Goal: Ask a question: Seek information or help from site administrators or community

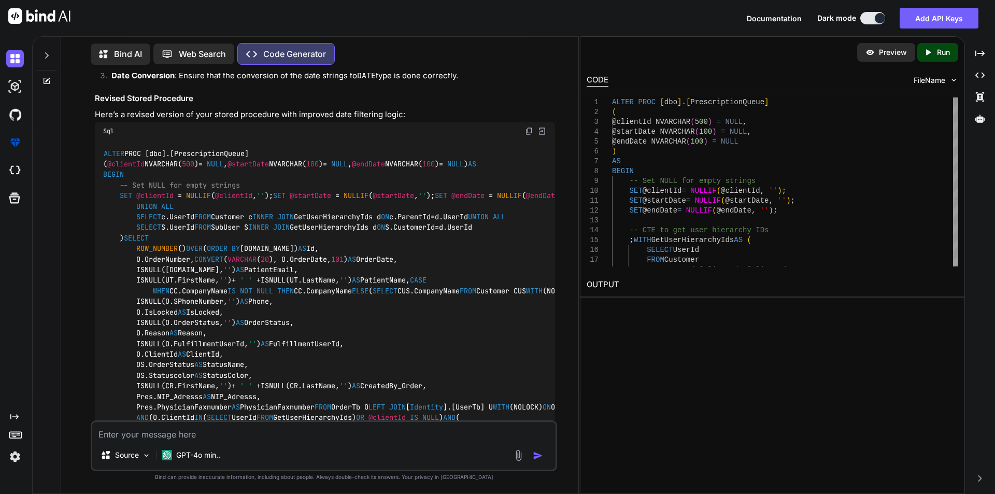
scroll to position [777, 0]
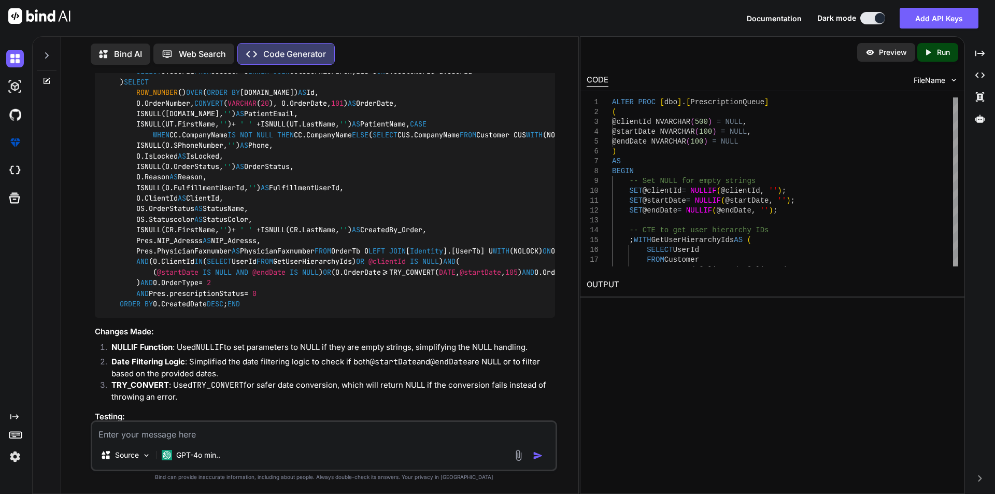
click at [196, 437] on textarea at bounding box center [323, 431] width 463 height 19
type textarea "provide me the inputs for this"
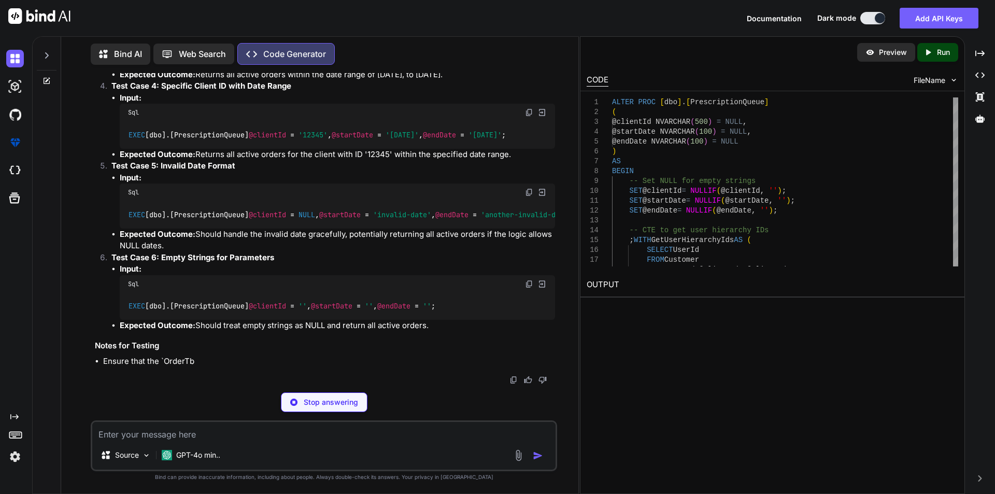
scroll to position [0, 6]
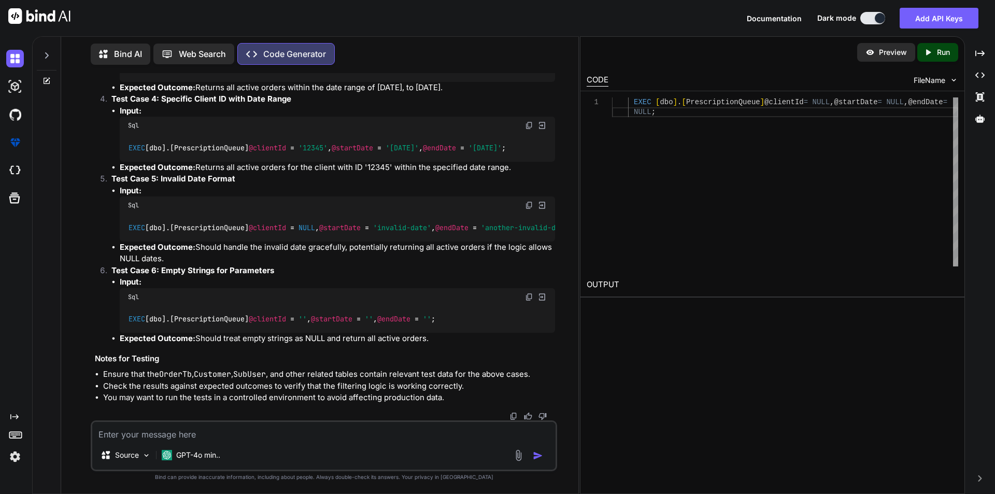
drag, startPoint x: 391, startPoint y: 178, endPoint x: 431, endPoint y: 180, distance: 40.0
click at [406, 73] on span "'[DATE]'" at bounding box center [389, 68] width 33 height 9
drag, startPoint x: 432, startPoint y: 275, endPoint x: 489, endPoint y: 275, distance: 57.0
click at [489, 161] on div "EXEC [dbo].[PrescriptionQueue] @clientId = '12345' , @startDate = '[DATE]' , @e…" at bounding box center [337, 147] width 435 height 27
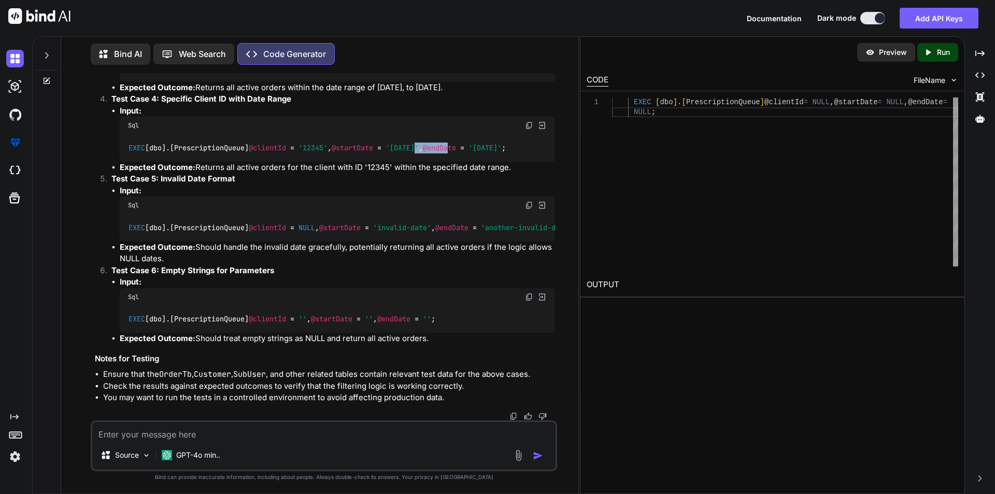
click at [528, 130] on img at bounding box center [529, 125] width 8 height 8
click at [141, 433] on textarea at bounding box center [323, 431] width 463 height 19
paste textarea "[DATE] 12:49:00.327"
type textarea "[DATE] 12:49:00.327 we have the data like that"
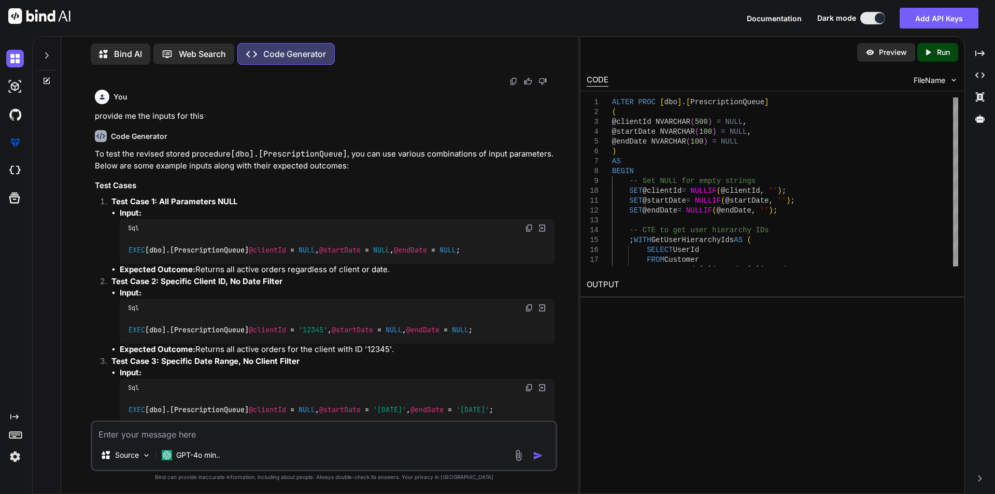
scroll to position [0, 0]
drag, startPoint x: 131, startPoint y: 219, endPoint x: 167, endPoint y: 250, distance: 47.4
copy code "AND ( ( @startDate IS NULL AND @endDate IS NULL ) OR (O.OrderDate >= TRY_CONVER…"
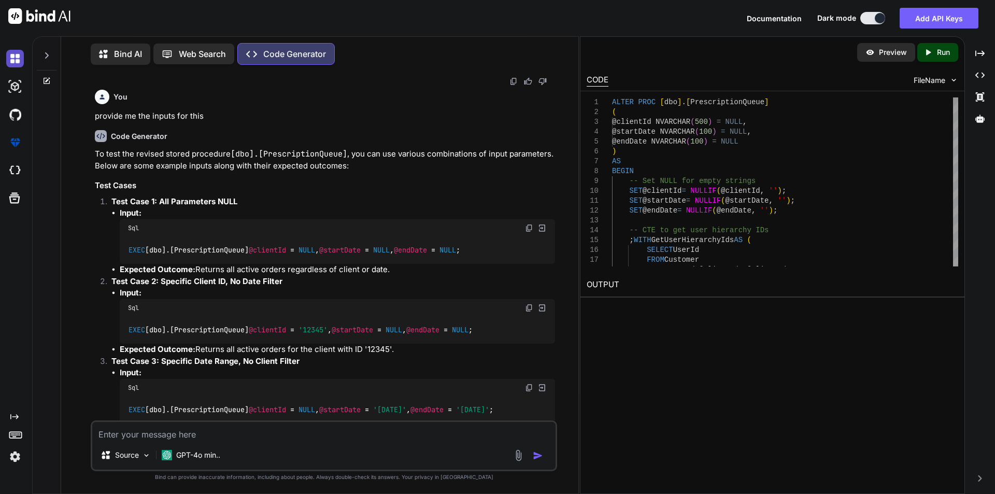
click at [12, 56] on img at bounding box center [15, 59] width 18 height 18
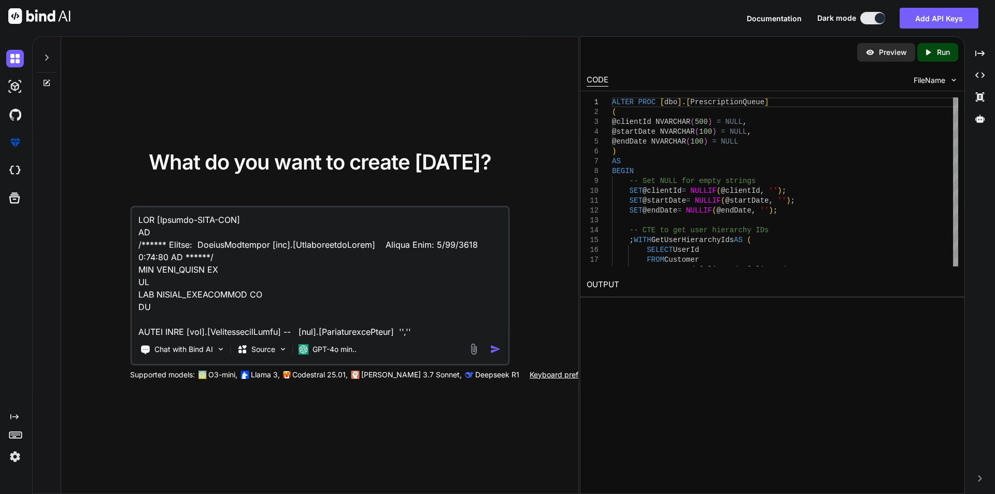
scroll to position [1295, 0]
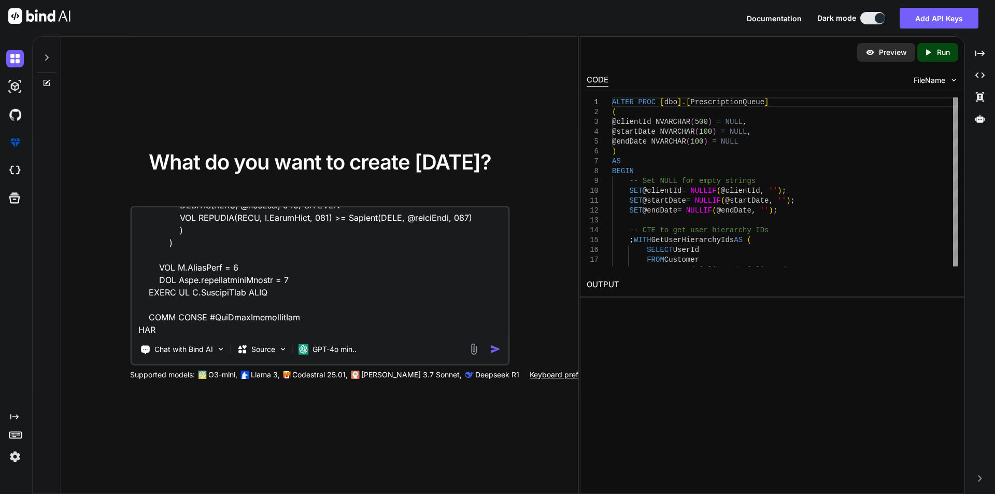
paste textarea "Msg 241, Level 16, State 1, Procedure dbo.PrescriptionQueue, Line 45 [Batch Sta…"
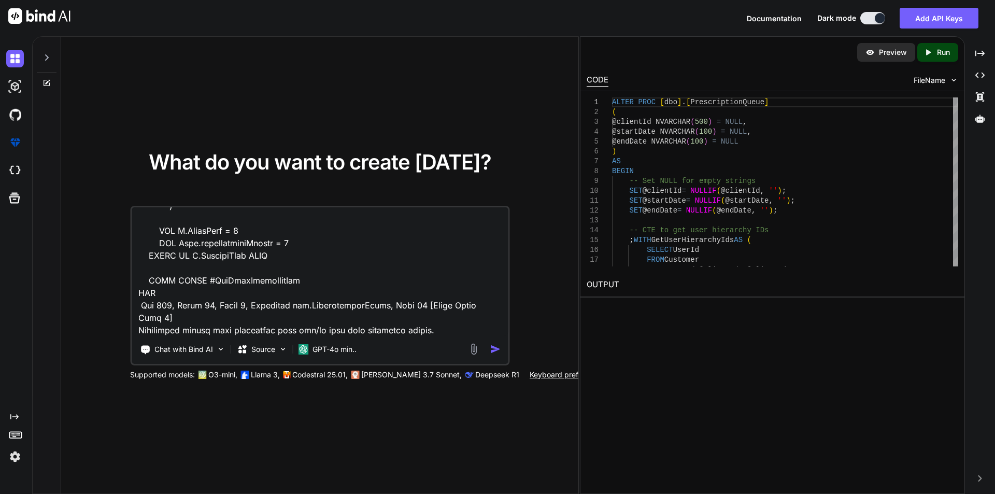
scroll to position [1307, 0]
type textarea "USE [Ubacare-PHML-DEV] GO /****** Object: StoredProcedure [dbo].[PrescriptionQu…"
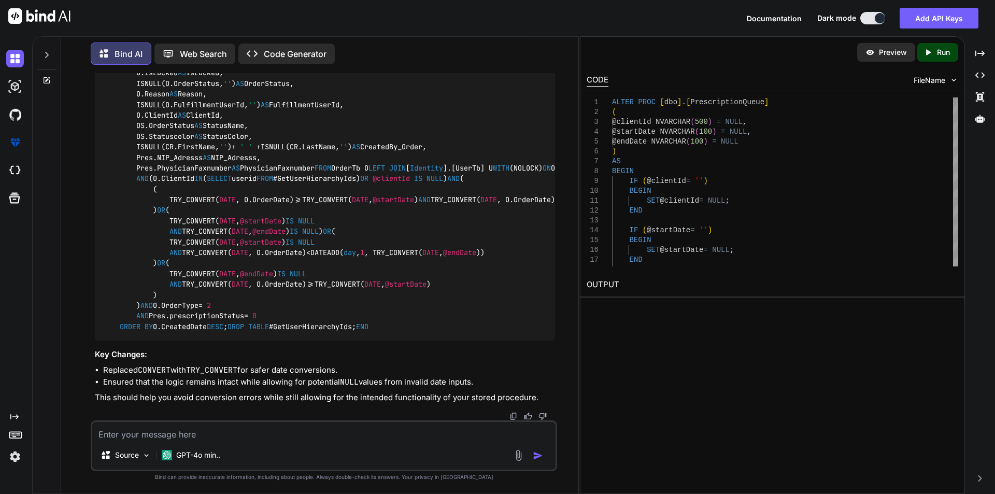
scroll to position [1192, 0]
drag, startPoint x: 132, startPoint y: 167, endPoint x: 211, endPoint y: 344, distance: 193.7
click at [210, 340] on div "ALTER PROC [dbo].[PrescriptionQueue] ( @clientId NVARCHAR( 500 ) = NULL , @star…" at bounding box center [325, 116] width 460 height 450
click at [193, 338] on div "ALTER PROC [dbo].[PrescriptionQueue] ( @clientId NVARCHAR( 500 ) = NULL , @star…" at bounding box center [325, 116] width 460 height 450
drag, startPoint x: 146, startPoint y: 349, endPoint x: 92, endPoint y: 168, distance: 188.7
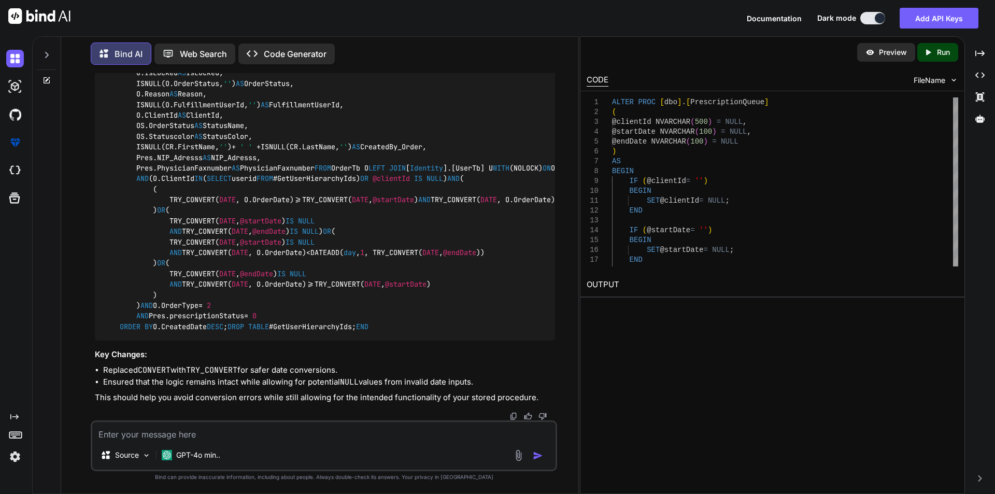
click at [92, 168] on div "You Bind AI The error message you're encountering, "Conversion failed when conv…" at bounding box center [324, 283] width 466 height 420
click at [191, 174] on div "ALTER PROC [dbo].[PrescriptionQueue] ( @clientId NVARCHAR( 500 ) = NULL , @star…" at bounding box center [325, 116] width 460 height 450
drag, startPoint x: 134, startPoint y: 170, endPoint x: 248, endPoint y: 342, distance: 206.4
click at [248, 340] on div "ALTER PROC [dbo].[PrescriptionQueue] ( @clientId NVARCHAR( 500 ) = NULL , @star…" at bounding box center [325, 116] width 460 height 450
click at [398, 220] on div "ALTER PROC [dbo].[PrescriptionQueue] ( @clientId NVARCHAR( 500 ) = NULL , @star…" at bounding box center [325, 116] width 460 height 450
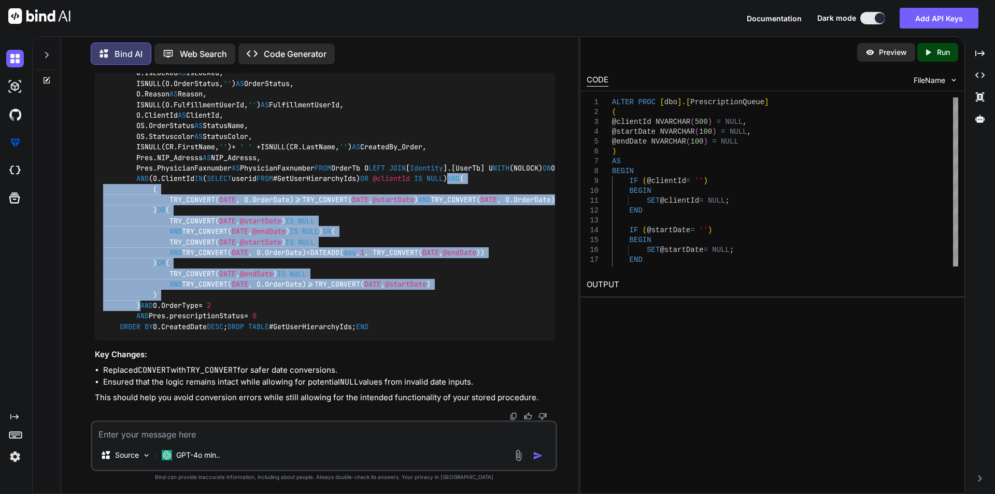
drag, startPoint x: 136, startPoint y: 166, endPoint x: 260, endPoint y: 346, distance: 218.8
click at [260, 340] on div "ALTER PROC [dbo].[PrescriptionQueue] ( @clientId NVARCHAR( 500 ) = NULL , @star…" at bounding box center [325, 116] width 460 height 450
click at [257, 340] on div "ALTER PROC [dbo].[PrescriptionQueue] ( @clientId NVARCHAR( 500 ) = NULL , @star…" at bounding box center [325, 116] width 460 height 450
click at [167, 340] on div "ALTER PROC [dbo].[PrescriptionQueue] ( @clientId NVARCHAR( 500 ) = NULL , @star…" at bounding box center [325, 116] width 460 height 450
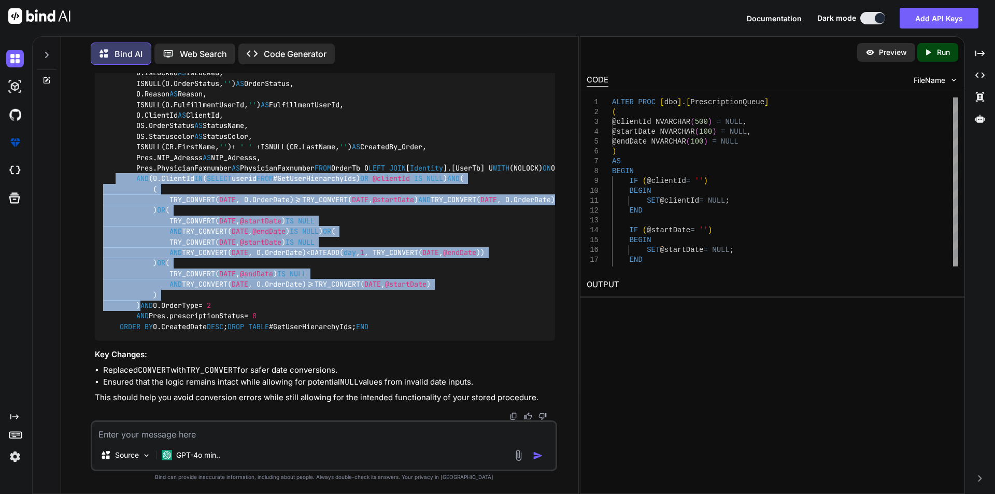
drag, startPoint x: 150, startPoint y: 344, endPoint x: 116, endPoint y: 161, distance: 186.7
click at [116, 161] on div "ALTER PROC [dbo].[PrescriptionQueue] ( @clientId NVARCHAR( 500 ) = NULL , @star…" at bounding box center [325, 116] width 460 height 450
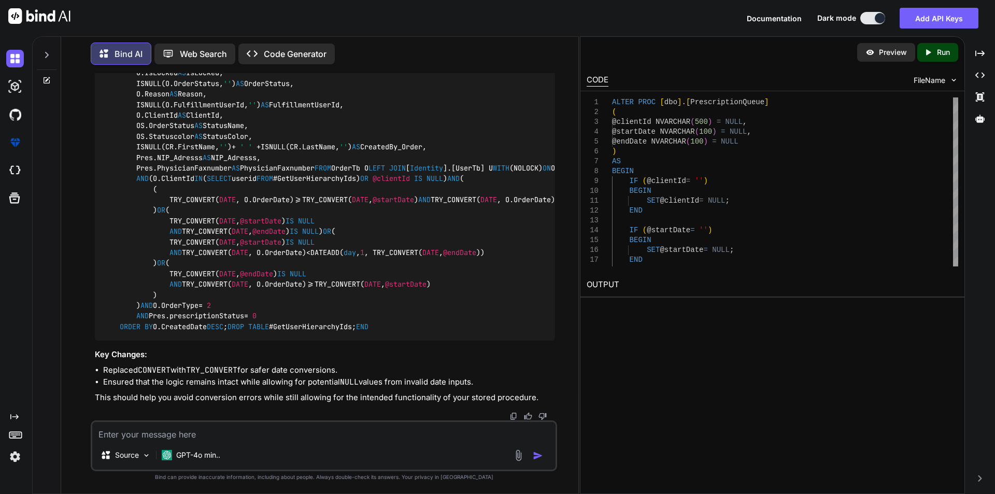
drag, startPoint x: 124, startPoint y: 169, endPoint x: 207, endPoint y: 343, distance: 192.4
click at [207, 340] on div "ALTER PROC [dbo].[PrescriptionQueue] ( @clientId NVARCHAR( 500 ) = NULL , @star…" at bounding box center [325, 116] width 460 height 450
click at [304, 305] on div "ALTER PROC [dbo].[PrescriptionQueue] ( @clientId NVARCHAR( 500 ) = NULL , @star…" at bounding box center [325, 116] width 460 height 450
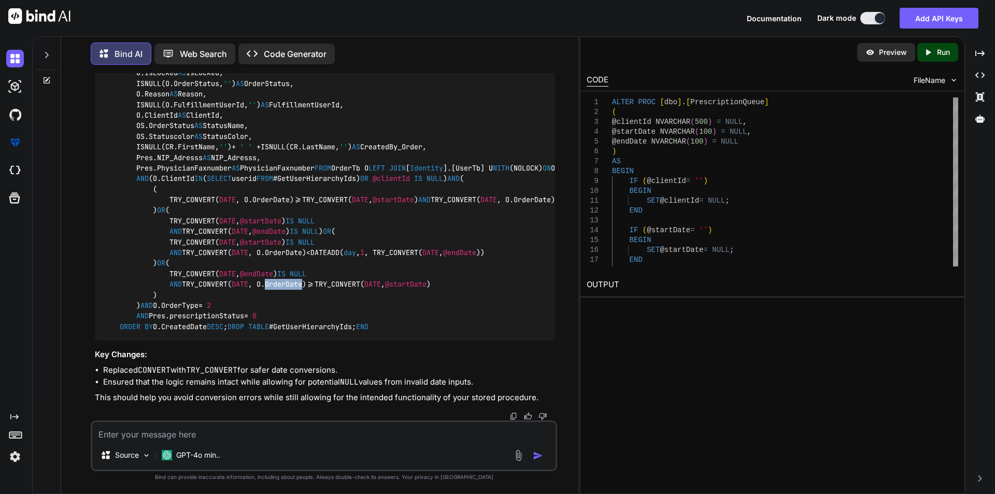
drag, startPoint x: 134, startPoint y: 130, endPoint x: 175, endPoint y: 306, distance: 180.9
click at [175, 306] on div "ALTER PROC [dbo].[PrescriptionQueue] ( @clientId NVARCHAR( 500 ) = NULL , @star…" at bounding box center [325, 116] width 460 height 450
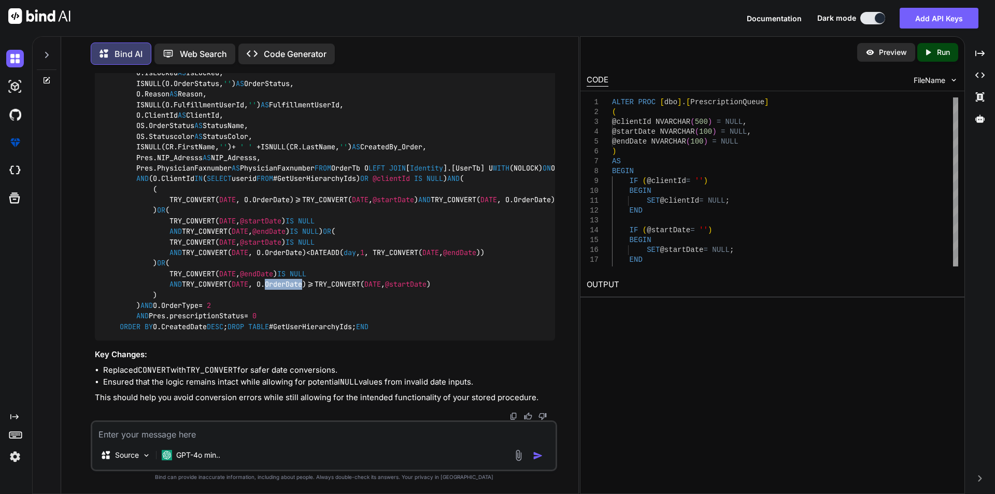
drag, startPoint x: 133, startPoint y: 131, endPoint x: 246, endPoint y: 304, distance: 207.4
click at [246, 304] on div "ALTER PROC [dbo].[PrescriptionQueue] ( @clientId NVARCHAR( 500 ) = NULL , @star…" at bounding box center [325, 116] width 460 height 450
copy code "AND ( ( TRY_CONVERT( DATE , O.OrderDate) >= TRY_CONVERT( DATE , @startDate ) AN…"
click at [219, 435] on textarea at bounding box center [323, 431] width 463 height 19
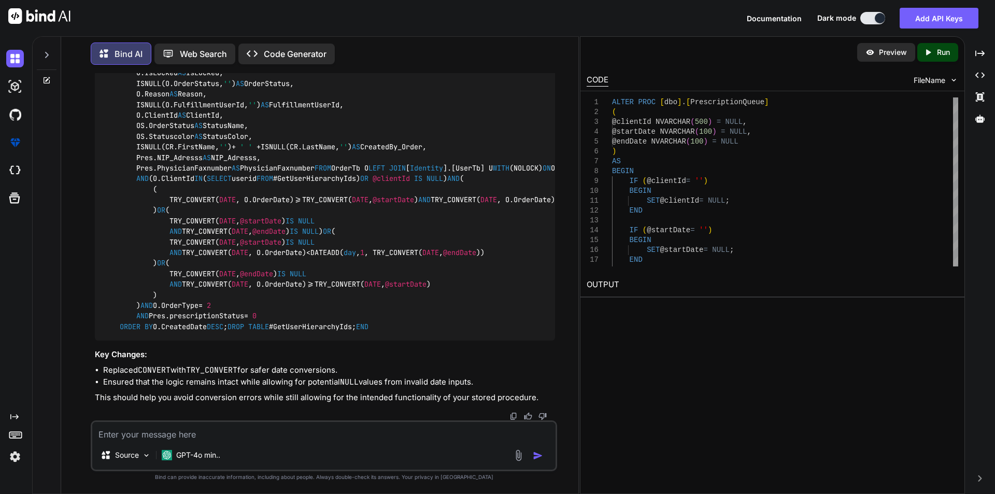
paste textarea "[DATE]"
type textarea "[DATE] this is date format"
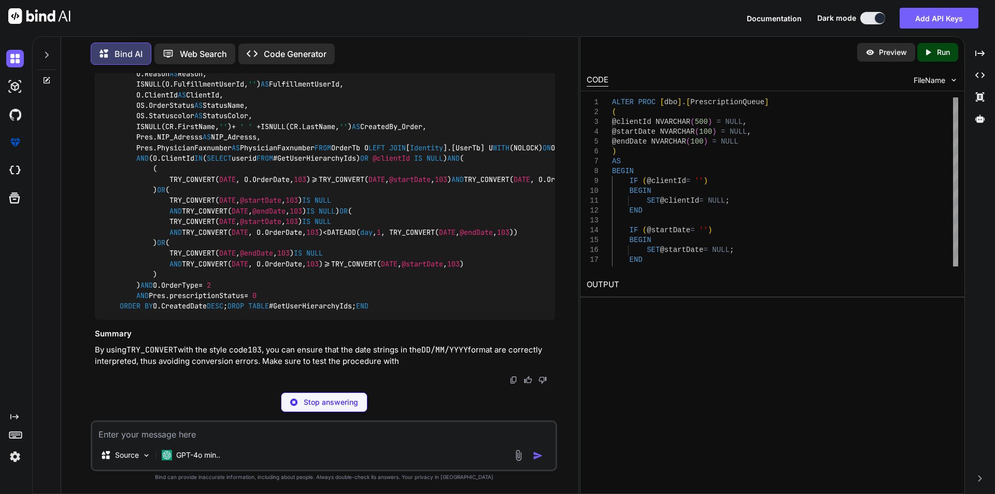
scroll to position [2748, 0]
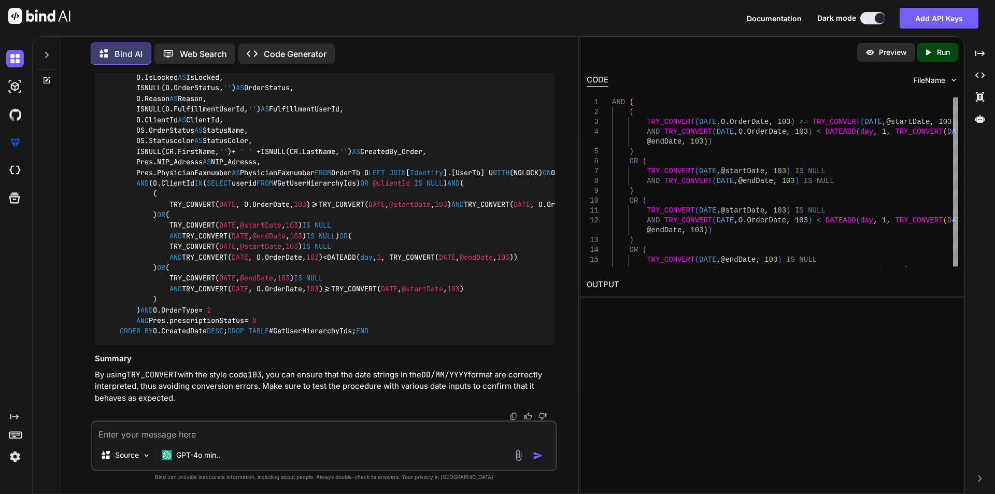
drag, startPoint x: 134, startPoint y: 133, endPoint x: 192, endPoint y: 314, distance: 189.4
click at [192, 314] on div "ALTER PROC [dbo].[PrescriptionQueue] ( @clientId NVARCHAR( 500 ) = NULL , @star…" at bounding box center [325, 120] width 460 height 450
copy code "AND ( ( TRY_CONVERT( DATE , O.OrderDate, 103 ) >= TRY_CONVERT( DATE , @startDat…"
click at [131, 436] on textarea at bounding box center [323, 431] width 463 height 19
paste textarea "if ($.fn.dataTable.isDataTable('#order-Prescriptiontable')) { tablea.destroy();…"
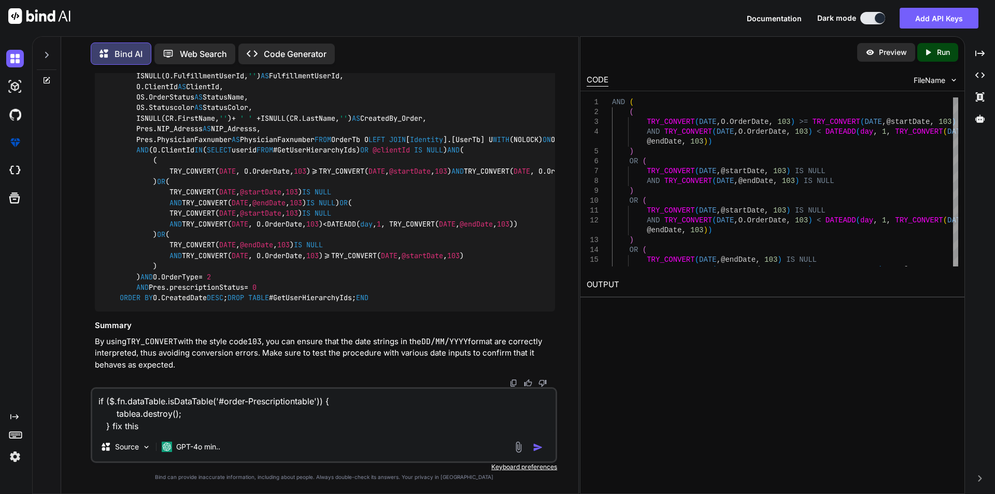
type textarea "if ($.fn.dataTable.isDataTable('#order-Prescriptiontable')) { tablea.destroy();…"
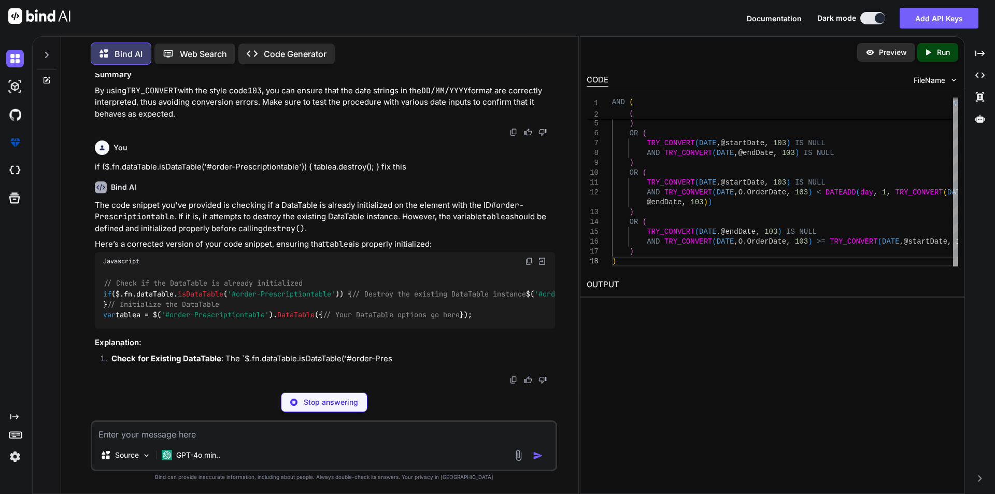
scroll to position [3152, 0]
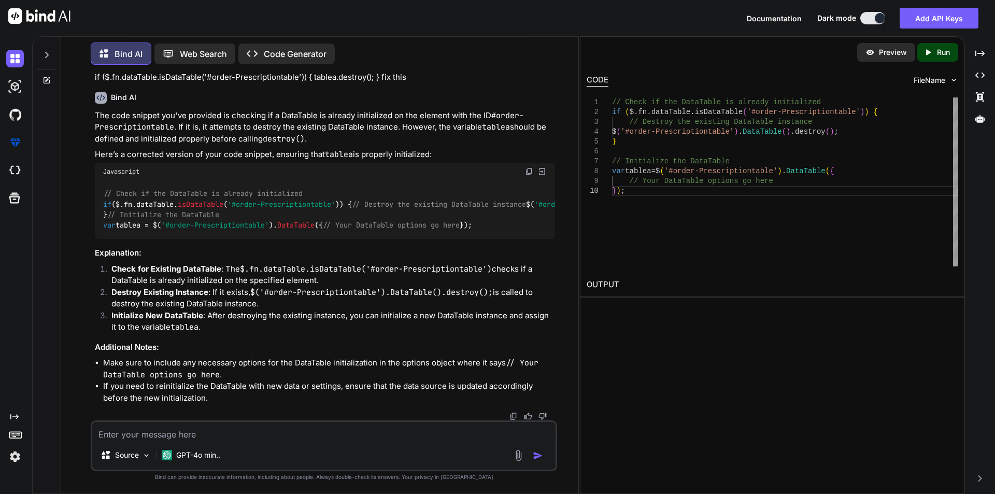
drag, startPoint x: 115, startPoint y: 251, endPoint x: 346, endPoint y: 249, distance: 231.7
click at [346, 239] on div "// Check if the DataTable is already initialized if ($.fn. dataTable . isDataTa…" at bounding box center [325, 209] width 460 height 59
copy code "$( '#order-Prescriptiontable' ). DataTable (). destroy ();"
